Goal: Find specific fact: Find specific fact

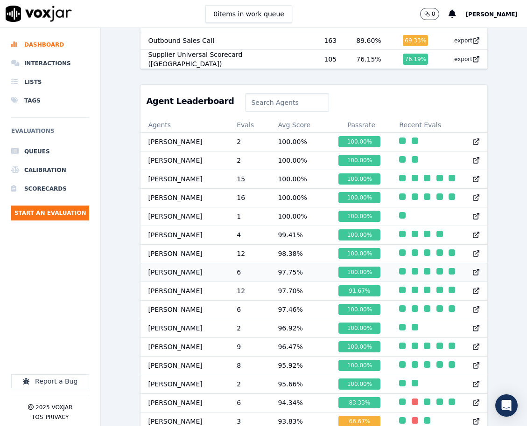
scroll to position [0, 0]
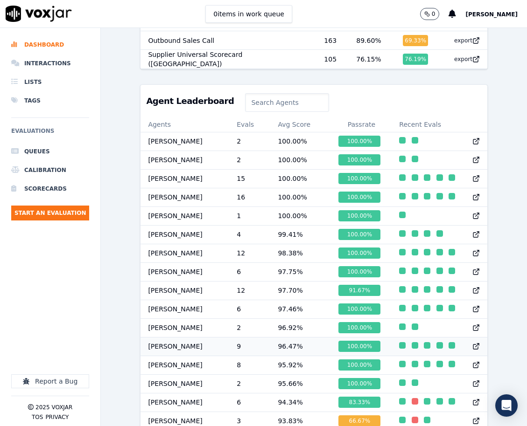
click at [252, 350] on td "9" at bounding box center [249, 346] width 41 height 19
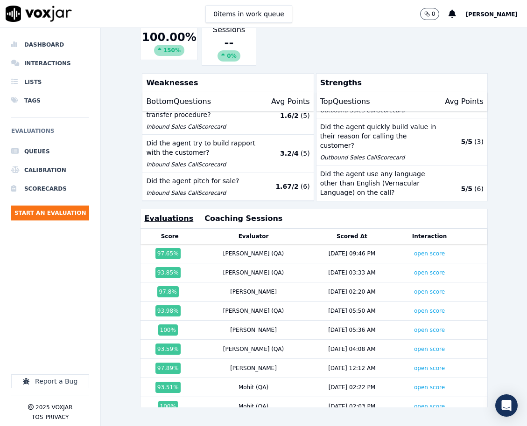
scroll to position [201, 0]
click at [414, 251] on link "open score" at bounding box center [429, 254] width 31 height 7
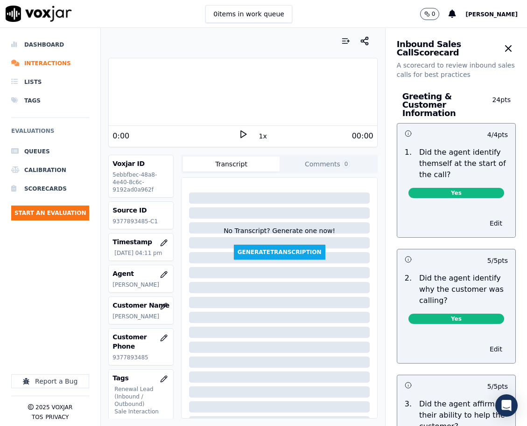
click at [132, 224] on p "9377893485-C1" at bounding box center [140, 221] width 57 height 7
copy p "9377893485"
